Goal: Communication & Community: Share content

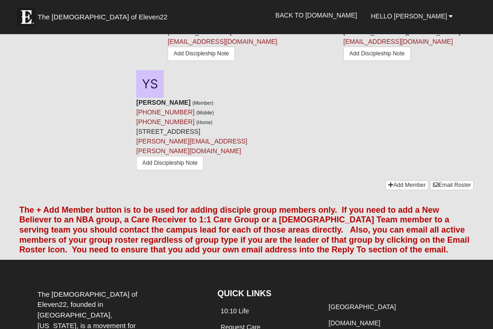
scroll to position [972, 0]
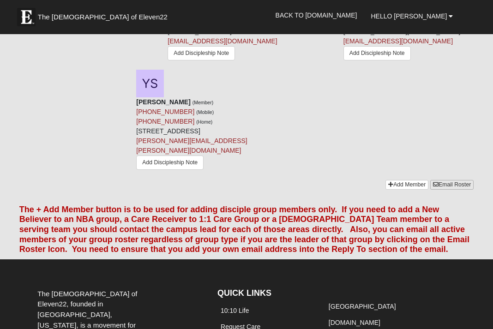
click at [450, 190] on link "Email Roster" at bounding box center [451, 185] width 43 height 10
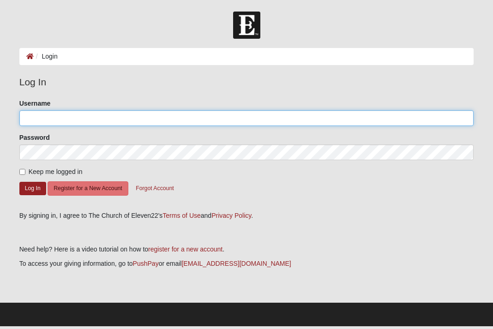
type input "[EMAIL_ADDRESS][DOMAIN_NAME]"
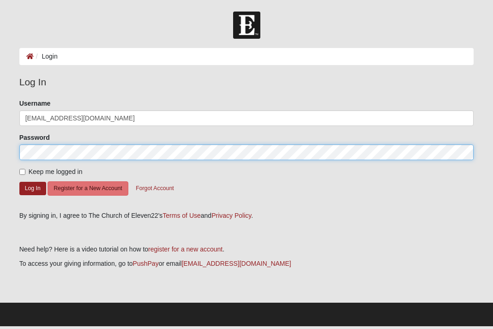
click at [32, 188] on button "Log In" at bounding box center [32, 188] width 27 height 13
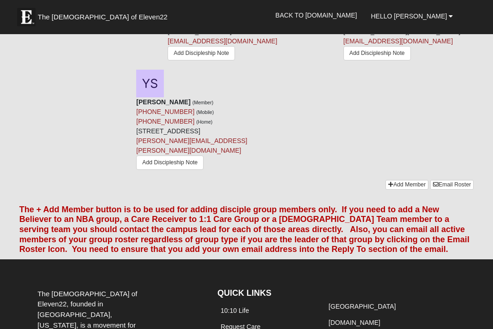
scroll to position [973, 0]
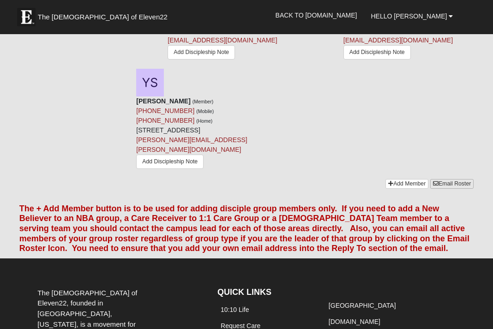
click at [455, 189] on link "Email Roster" at bounding box center [451, 184] width 43 height 10
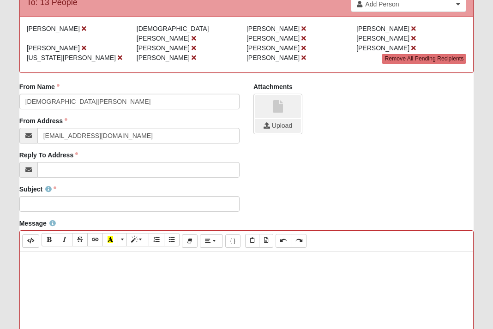
scroll to position [111, 0]
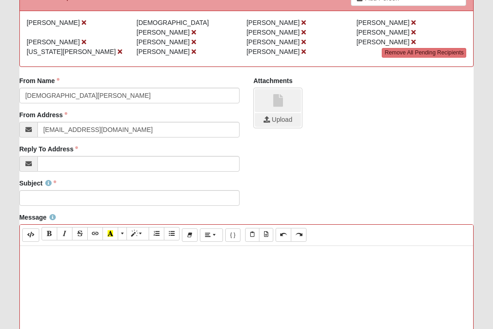
paste div
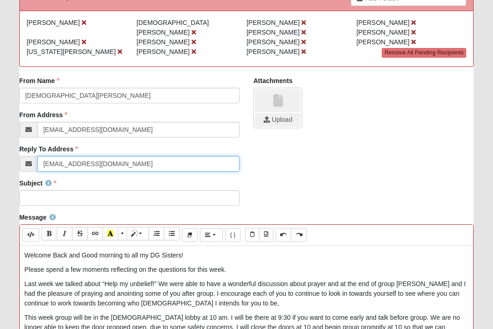
type input "[EMAIL_ADDRESS][DOMAIN_NAME]"
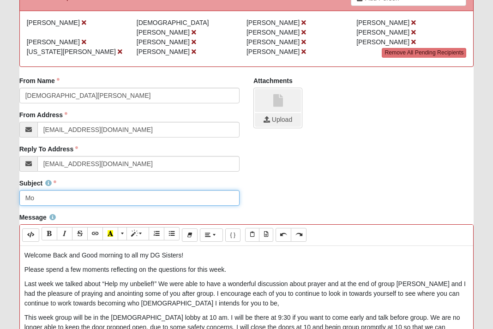
type input "M"
type input "W"
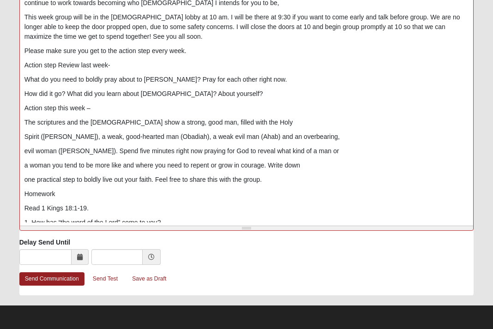
scroll to position [412, 0]
type input "Eleven22 [PERSON_NAME]"
click at [57, 279] on link "Send Communication" at bounding box center [51, 279] width 65 height 13
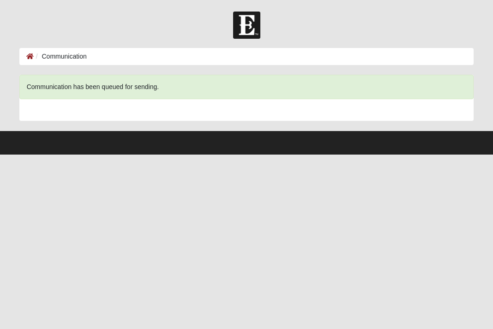
scroll to position [0, 0]
